Goal: Task Accomplishment & Management: Use online tool/utility

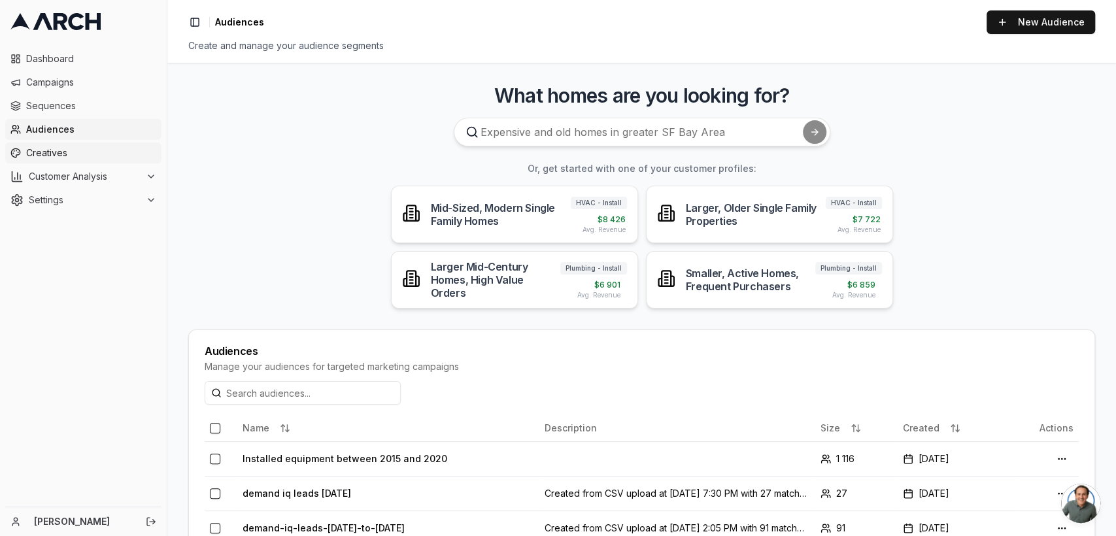
click at [55, 144] on link "Creatives" at bounding box center [83, 153] width 156 height 21
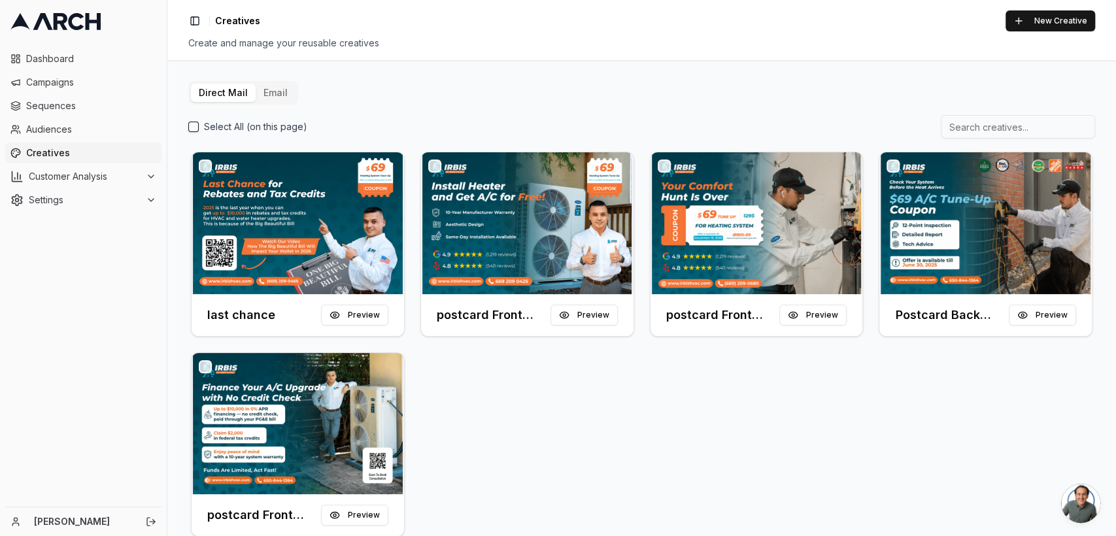
click at [788, 406] on div "last chance Preview postcard Front (Default) (Copy) Preview postcard Front (Def…" at bounding box center [641, 344] width 907 height 390
click at [586, 311] on button "Preview" at bounding box center [584, 315] width 67 height 21
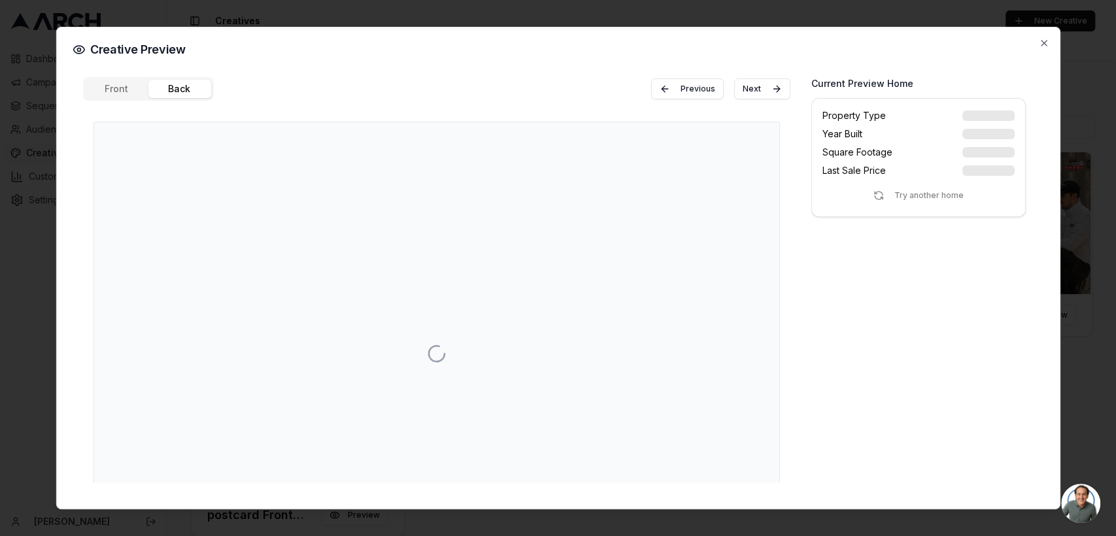
click at [174, 95] on button "Back" at bounding box center [179, 89] width 63 height 18
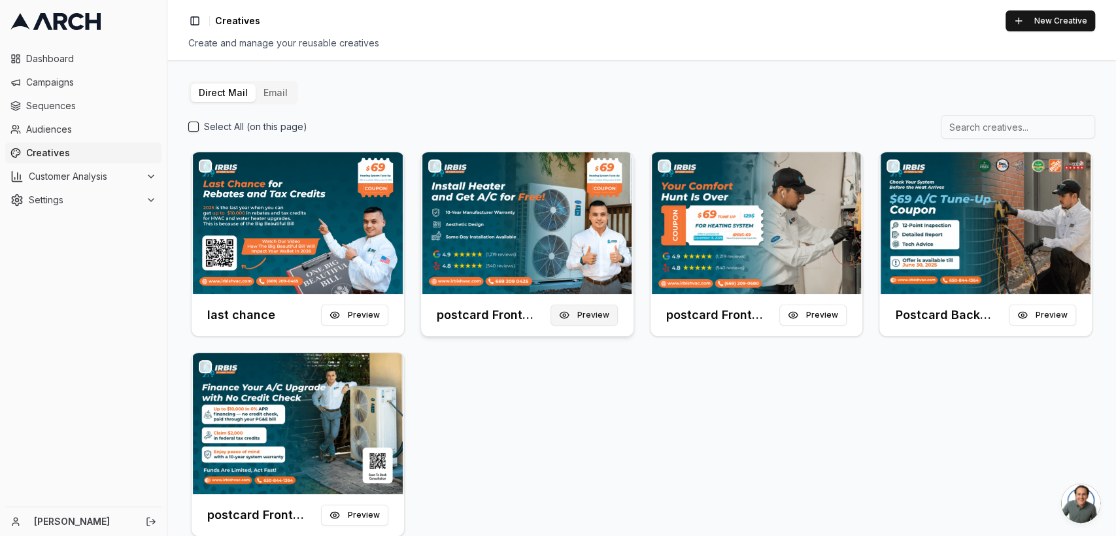
click at [599, 316] on button "Preview" at bounding box center [584, 315] width 67 height 21
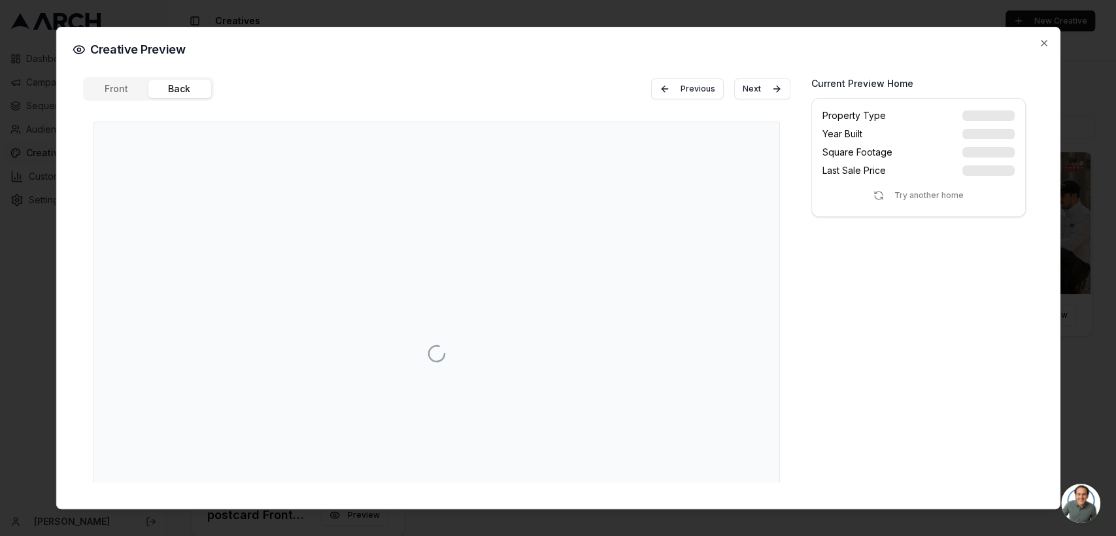
click at [177, 94] on button "Back" at bounding box center [179, 89] width 63 height 18
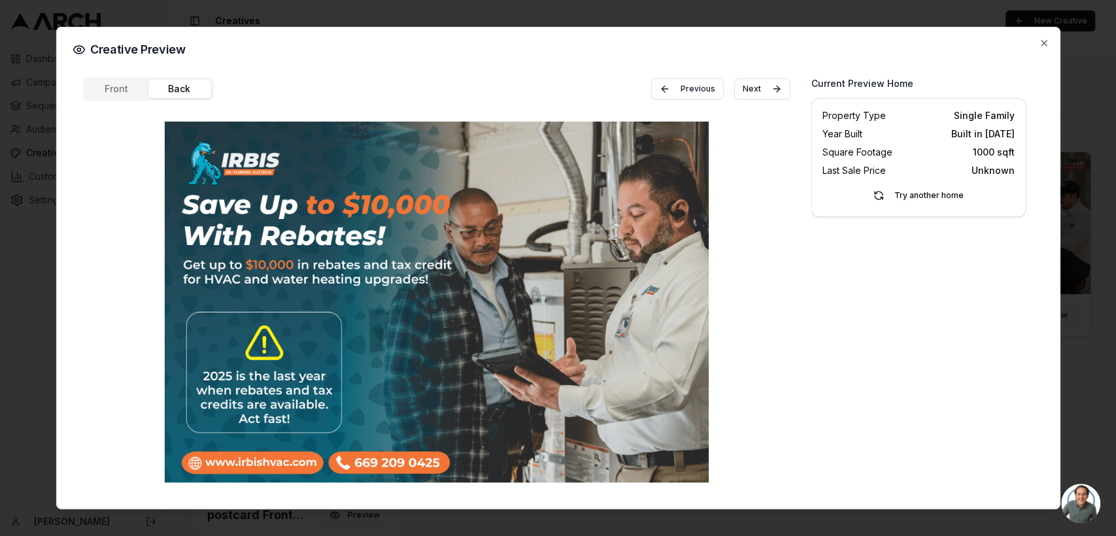
click at [110, 90] on button "Front" at bounding box center [116, 89] width 63 height 18
click at [204, 85] on button "Back" at bounding box center [179, 89] width 63 height 18
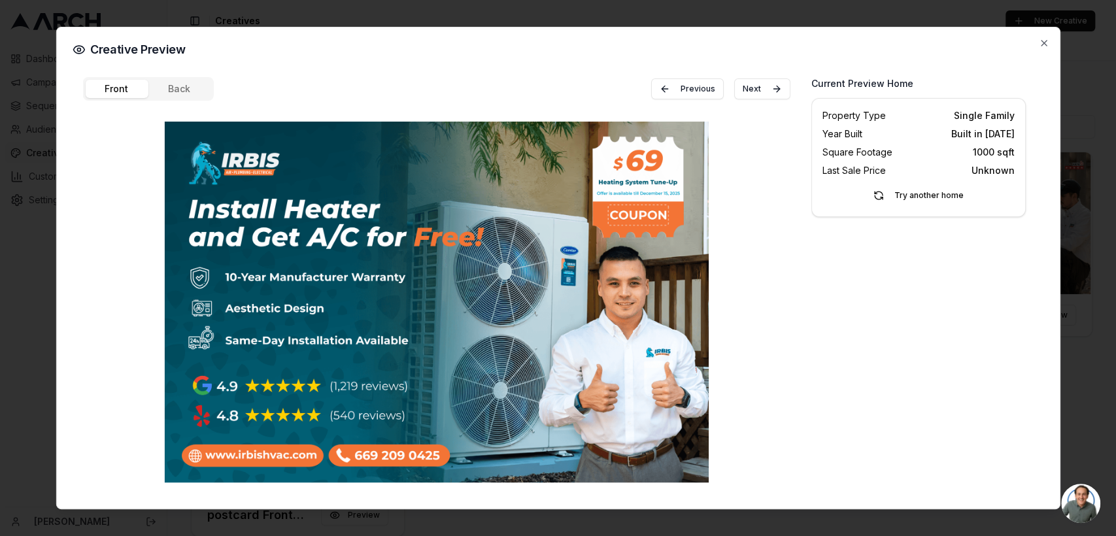
click at [115, 85] on button "Front" at bounding box center [116, 89] width 63 height 18
click at [169, 88] on button "Back" at bounding box center [179, 89] width 63 height 18
